Goal: Task Accomplishment & Management: Manage account settings

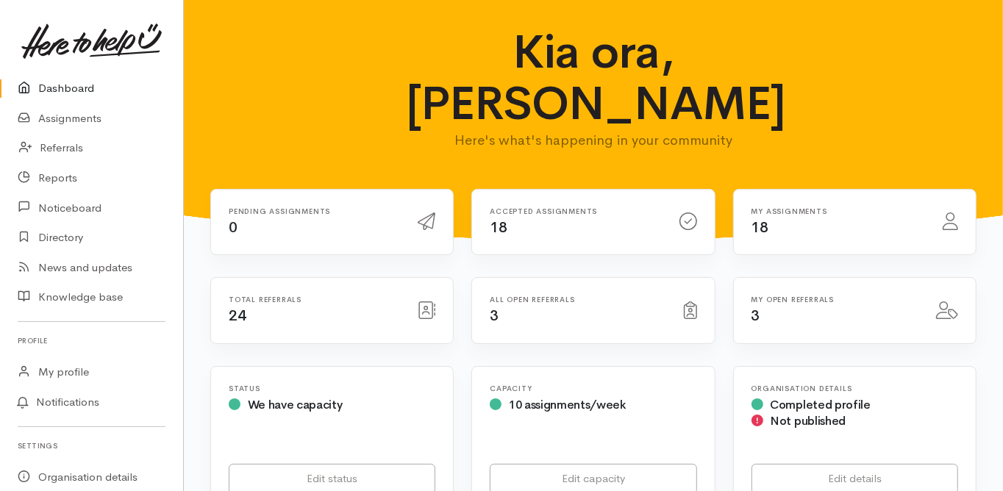
click at [76, 89] on link "Dashboard" at bounding box center [91, 89] width 183 height 30
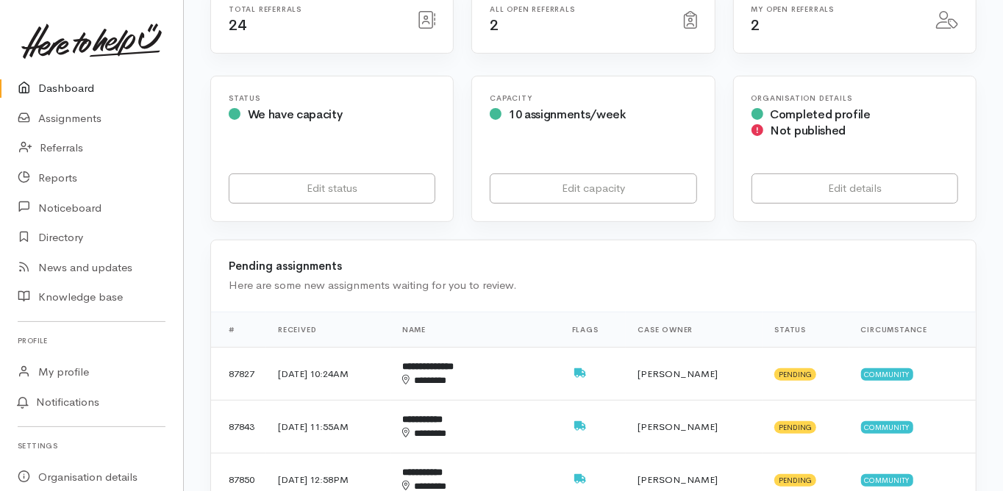
scroll to position [294, 0]
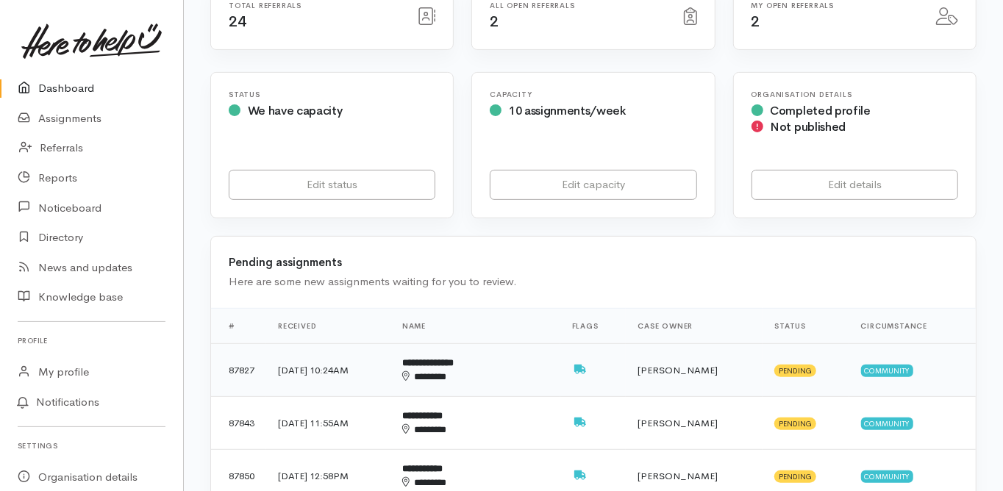
click at [454, 358] on b "**********" at bounding box center [427, 363] width 51 height 10
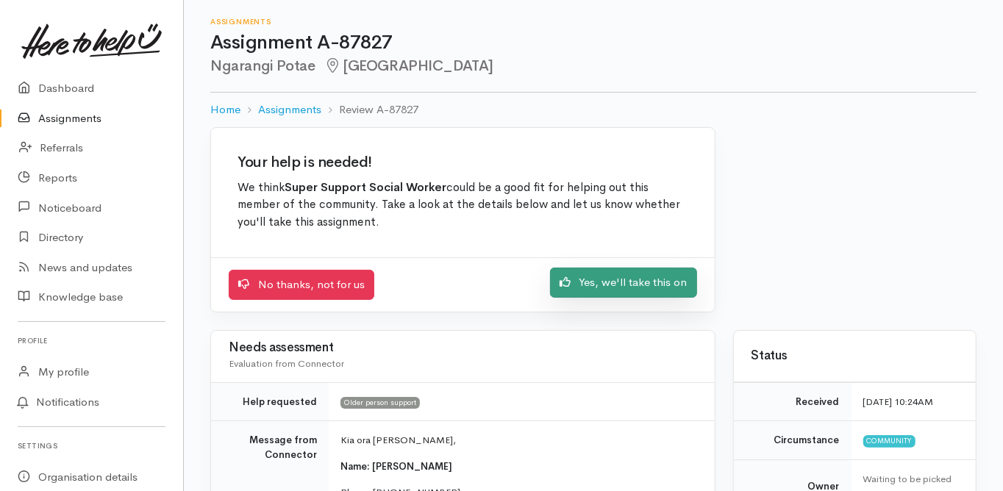
click at [611, 285] on link "Yes, we'll take this on" at bounding box center [623, 283] width 147 height 30
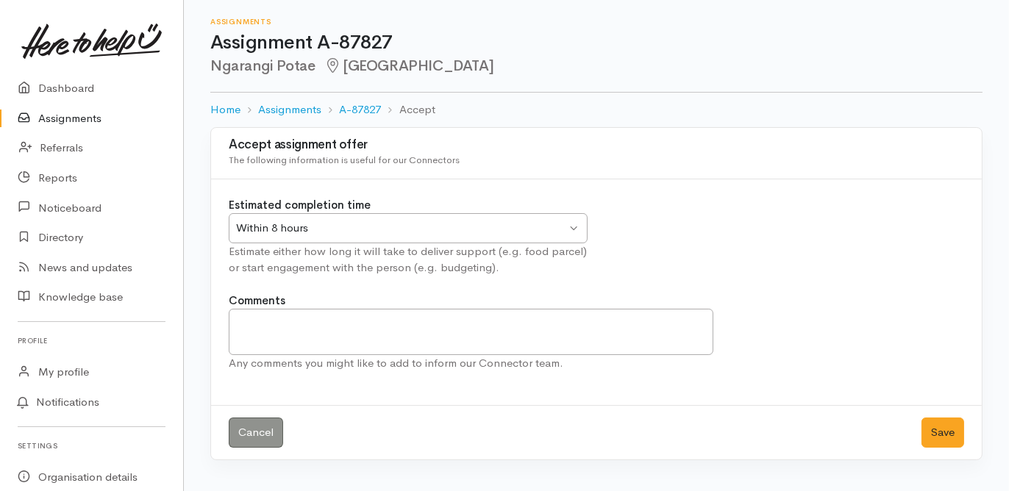
drag, startPoint x: 302, startPoint y: 233, endPoint x: 290, endPoint y: 251, distance: 21.2
click at [302, 233] on div "Within 8 hours" at bounding box center [401, 228] width 330 height 17
click at [934, 425] on button "Save" at bounding box center [942, 433] width 43 height 30
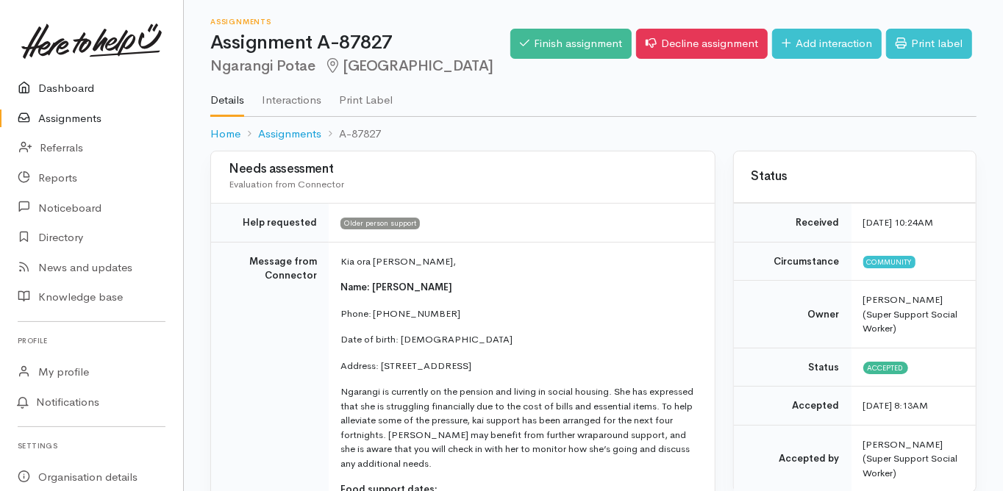
click at [70, 86] on link "Dashboard" at bounding box center [91, 89] width 183 height 30
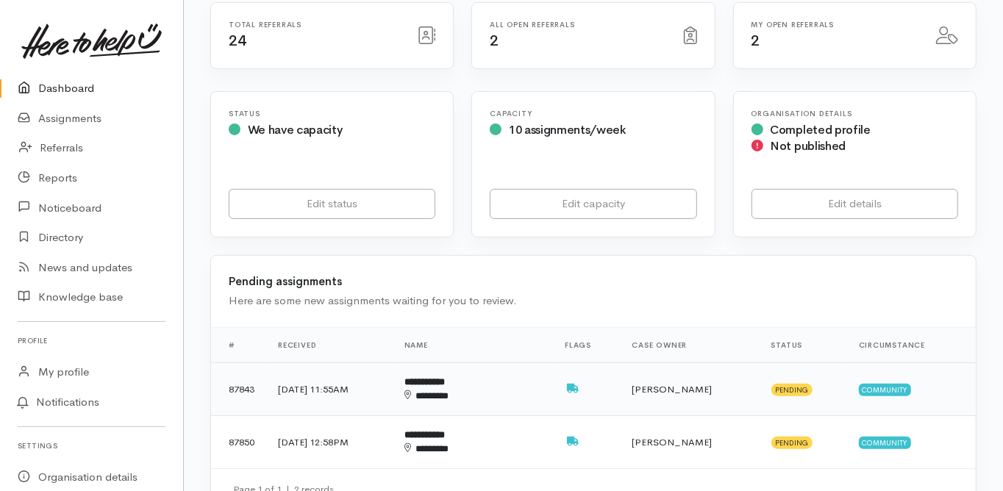
scroll to position [294, 0]
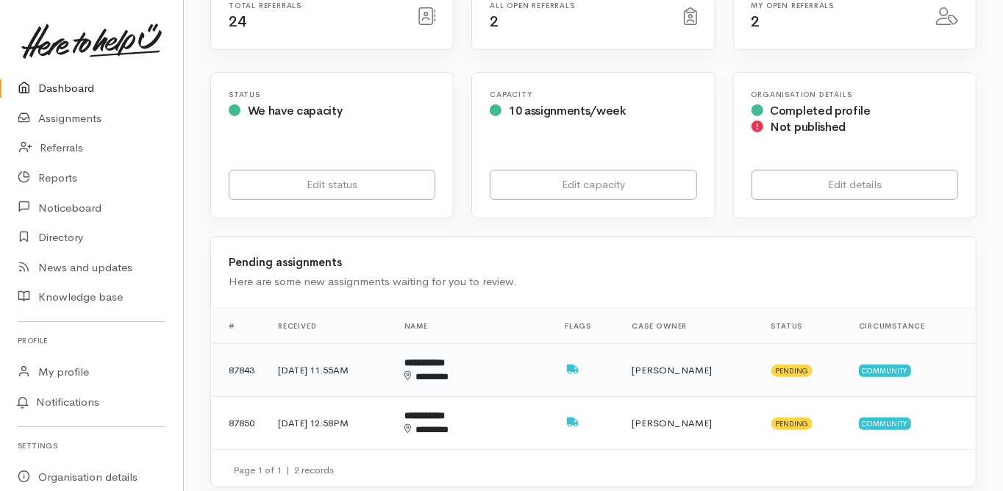
click at [445, 358] on b "**********" at bounding box center [424, 363] width 40 height 10
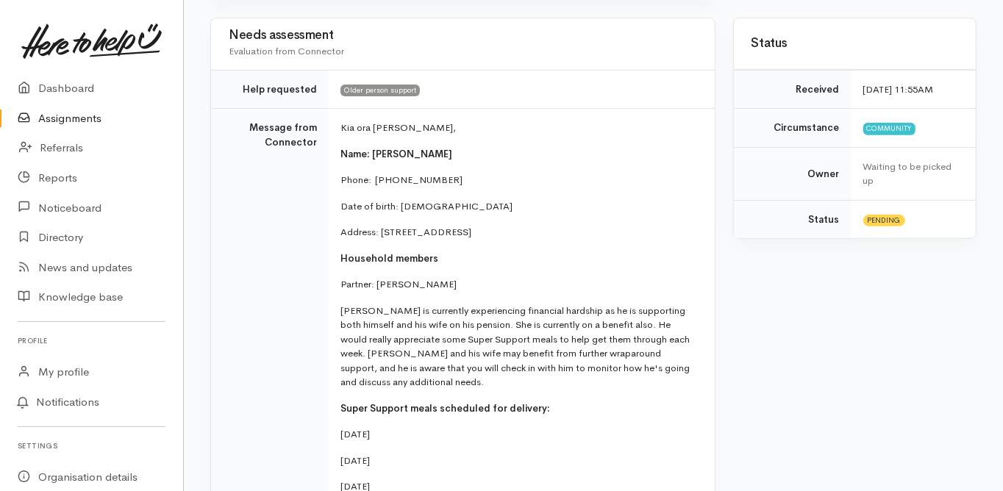
scroll to position [59, 0]
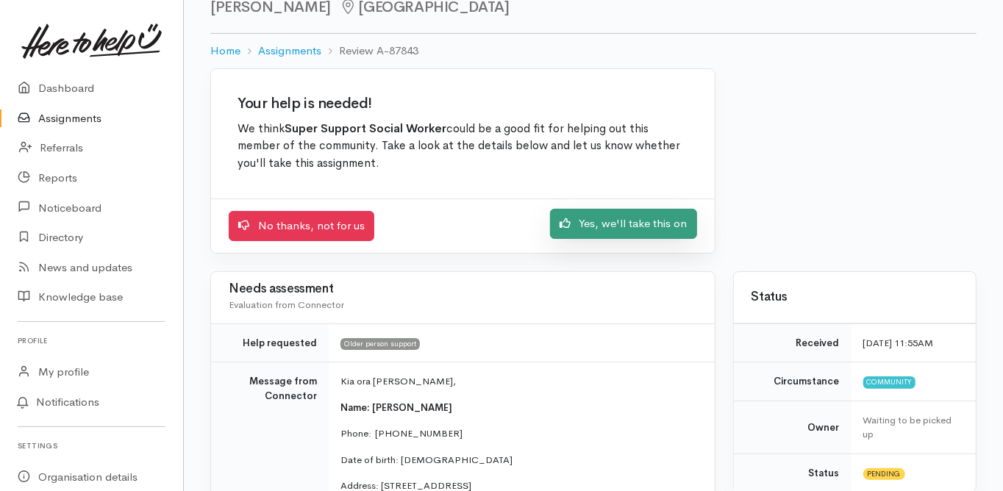
click at [608, 225] on link "Yes, we'll take this on" at bounding box center [623, 224] width 147 height 30
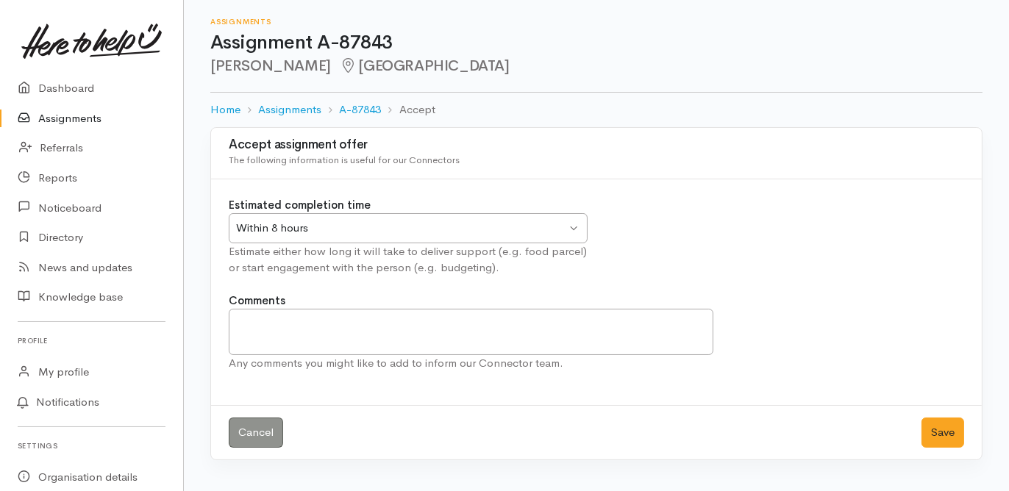
click at [294, 227] on div "Within 8 hours" at bounding box center [401, 228] width 330 height 17
click at [931, 431] on button "Save" at bounding box center [942, 433] width 43 height 30
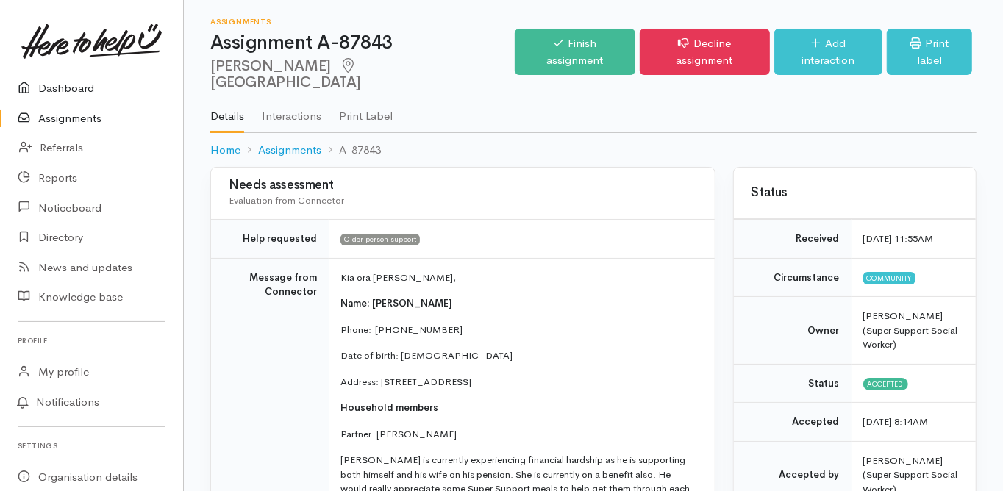
click at [61, 86] on link "Dashboard" at bounding box center [91, 89] width 183 height 30
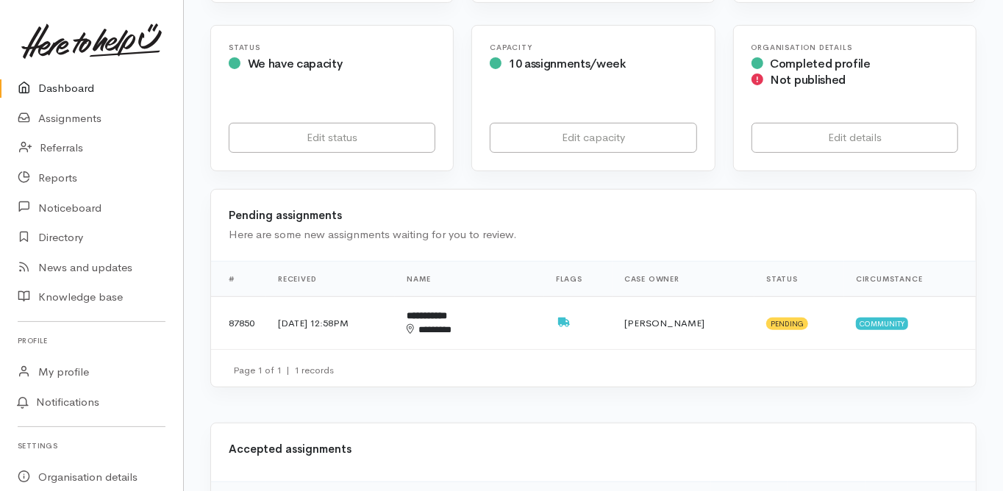
scroll to position [412, 0]
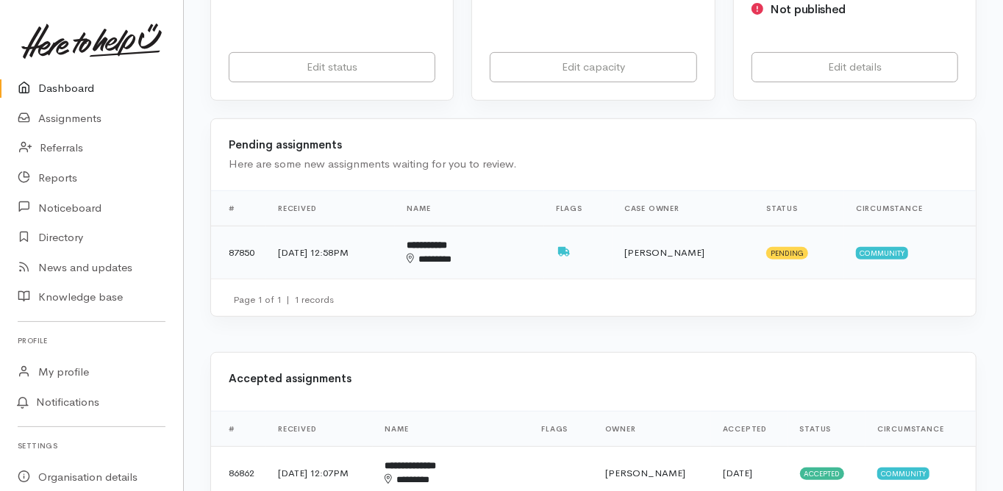
click at [447, 240] on b "**********" at bounding box center [427, 245] width 40 height 10
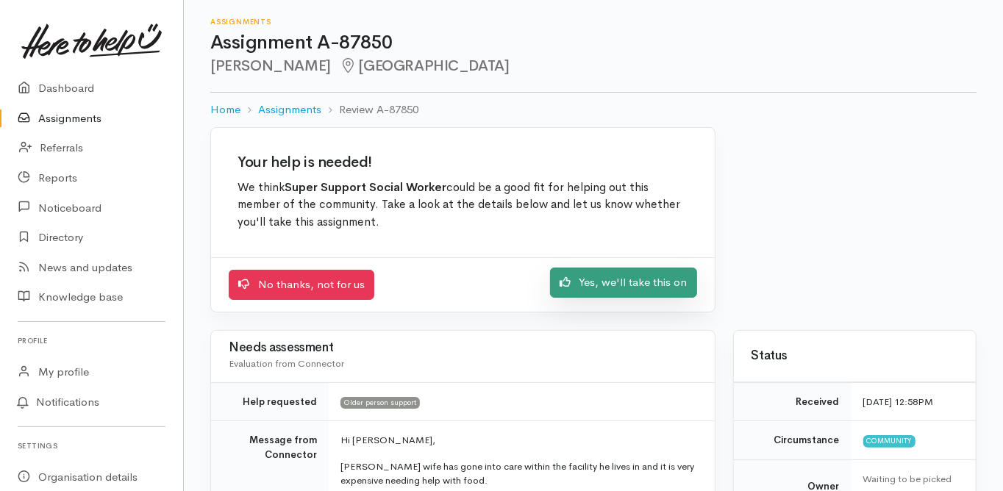
click at [629, 284] on link "Yes, we'll take this on" at bounding box center [623, 283] width 147 height 30
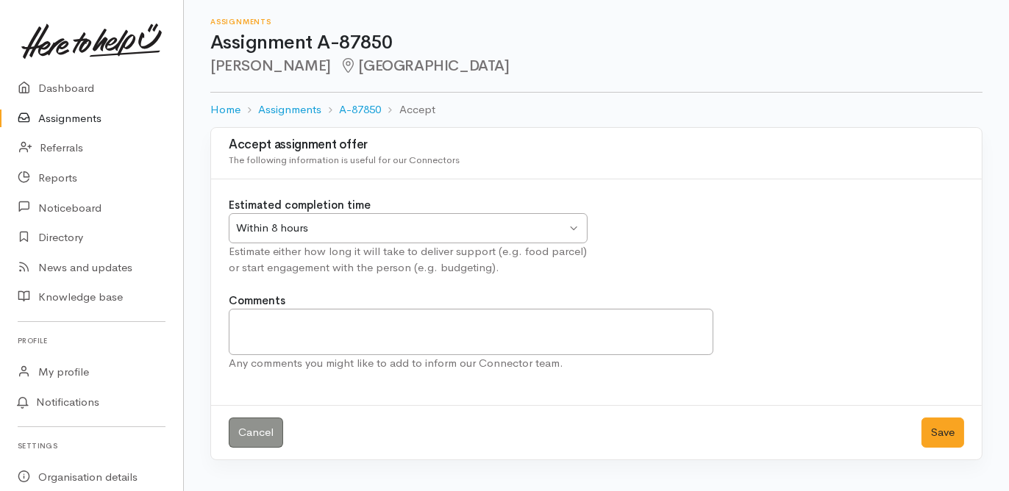
click at [285, 228] on div "Within 8 hours" at bounding box center [401, 228] width 330 height 17
click at [940, 431] on button "Save" at bounding box center [942, 433] width 43 height 30
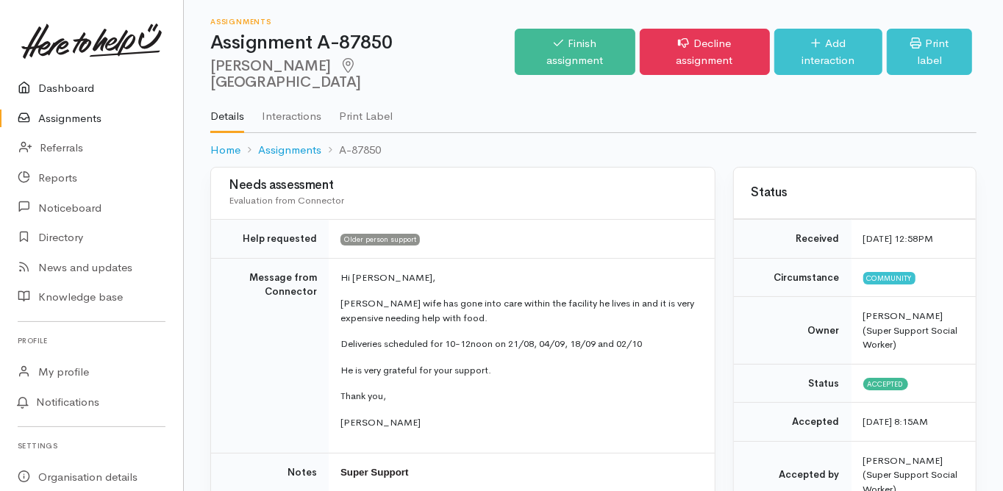
click at [65, 88] on link "Dashboard" at bounding box center [91, 89] width 183 height 30
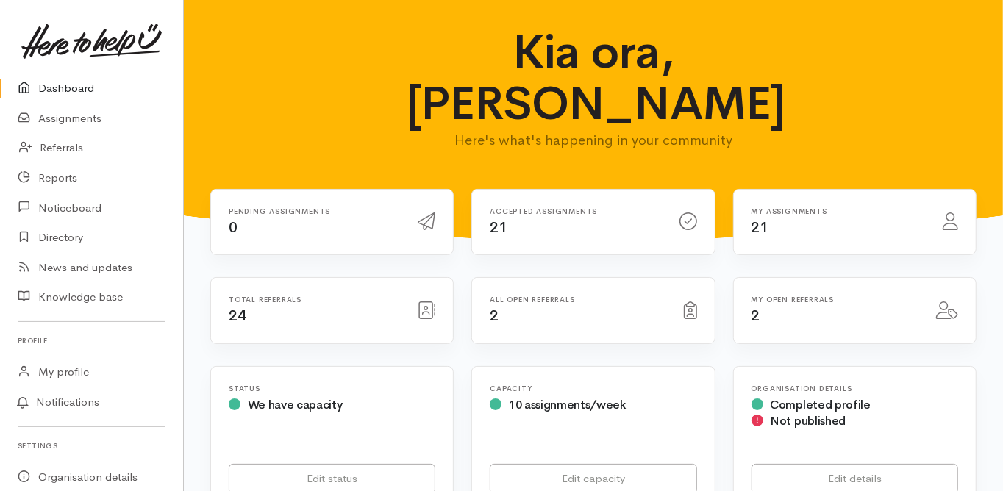
click at [77, 87] on link "Dashboard" at bounding box center [91, 89] width 183 height 30
